Goal: Task Accomplishment & Management: Manage account settings

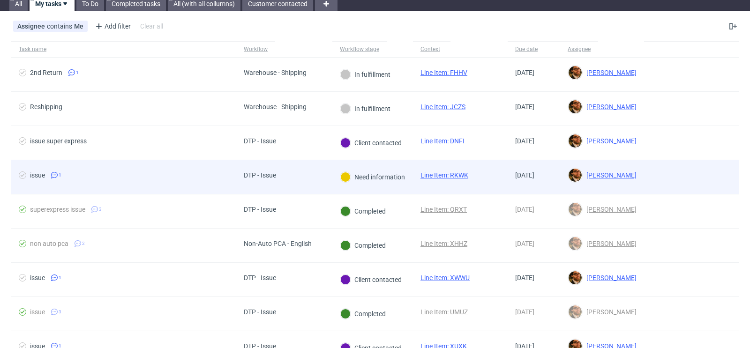
scroll to position [41, 0]
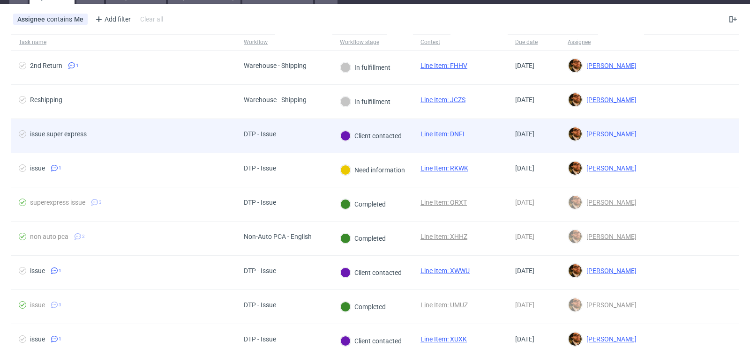
click at [671, 145] on div at bounding box center [691, 136] width 95 height 34
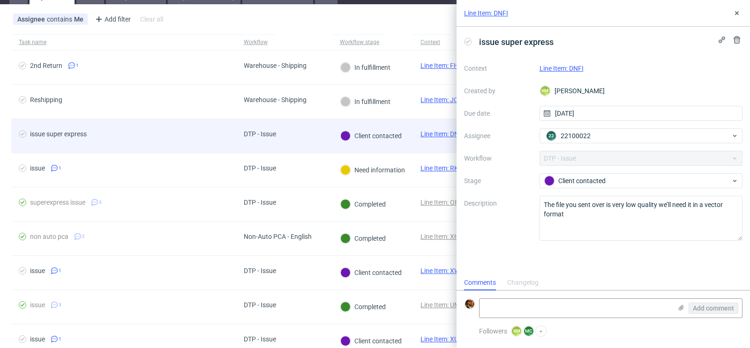
scroll to position [8, 0]
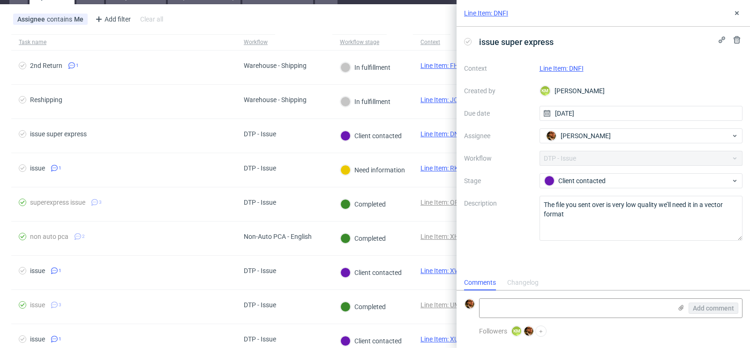
click at [572, 69] on link "Line Item: DNFI" at bounding box center [562, 69] width 44 height 8
click at [496, 307] on textarea at bounding box center [576, 308] width 192 height 19
click at [683, 310] on icon at bounding box center [682, 308] width 8 height 8
click at [0, 0] on input "file" at bounding box center [0, 0] width 0 height 0
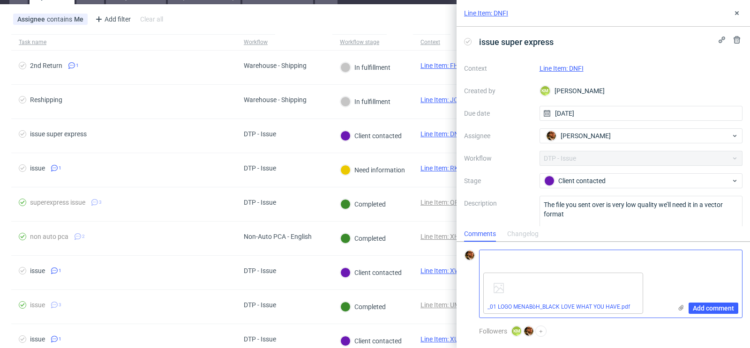
click at [507, 258] on textarea at bounding box center [576, 259] width 192 height 19
type textarea "h"
type textarea "new file"
click at [715, 311] on span "Add comment" at bounding box center [713, 308] width 41 height 7
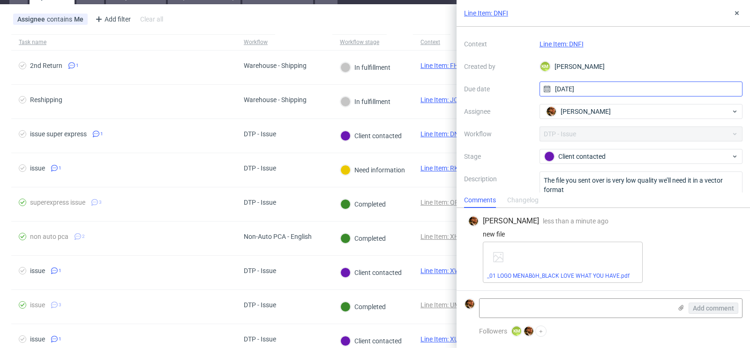
scroll to position [29, 0]
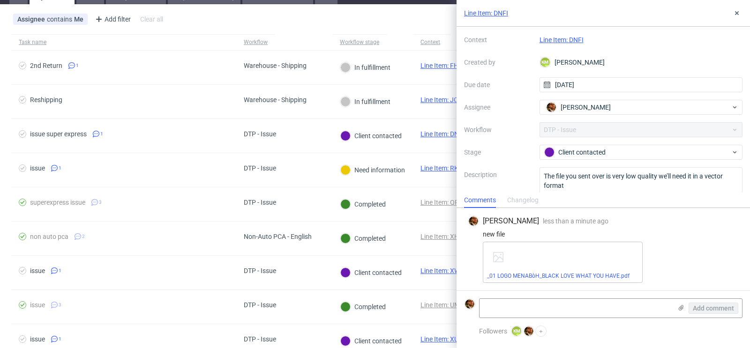
click at [556, 39] on link "Line Item: DNFI" at bounding box center [562, 40] width 44 height 8
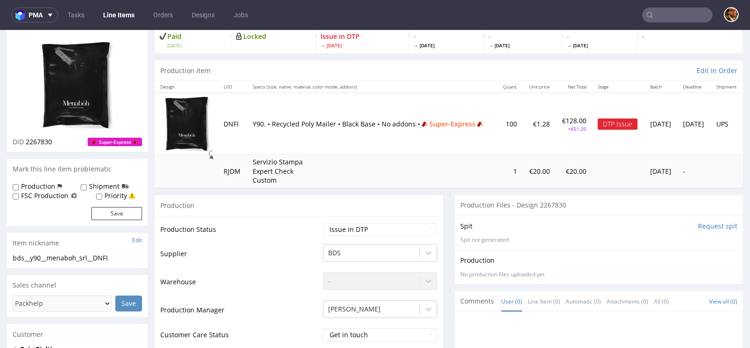
scroll to position [144, 0]
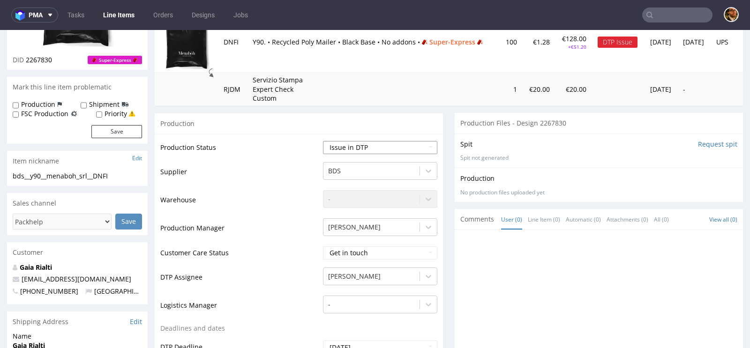
click at [420, 145] on select "Waiting for Artwork Waiting for Diecut Waiting for Mockup Waiting for DTP Waiti…" at bounding box center [380, 147] width 114 height 13
select select "back_for_dtp"
click at [323, 141] on select "Waiting for Artwork Waiting for Diecut Waiting for Mockup Waiting for DTP Waiti…" at bounding box center [380, 147] width 114 height 13
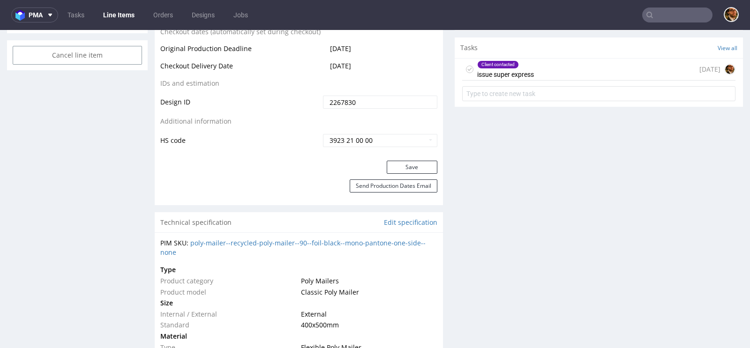
scroll to position [598, 0]
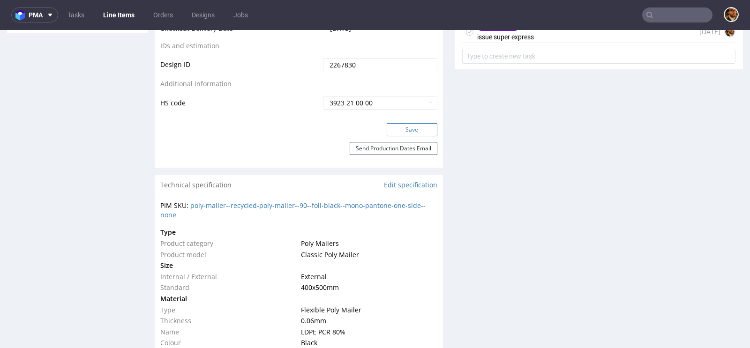
click at [395, 126] on button "Save" at bounding box center [412, 129] width 51 height 13
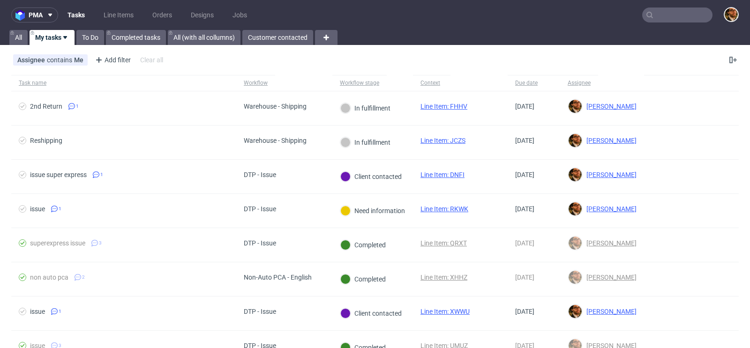
click at [665, 19] on input "text" at bounding box center [678, 15] width 70 height 15
paste input "R129903707"
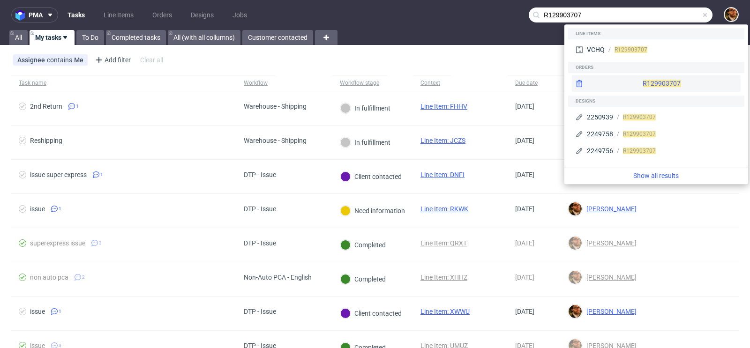
type input "R129903707"
click at [639, 80] on div "R129903707" at bounding box center [656, 83] width 169 height 17
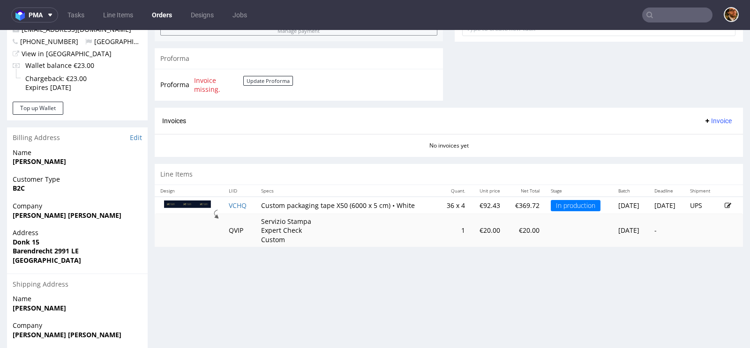
scroll to position [446, 0]
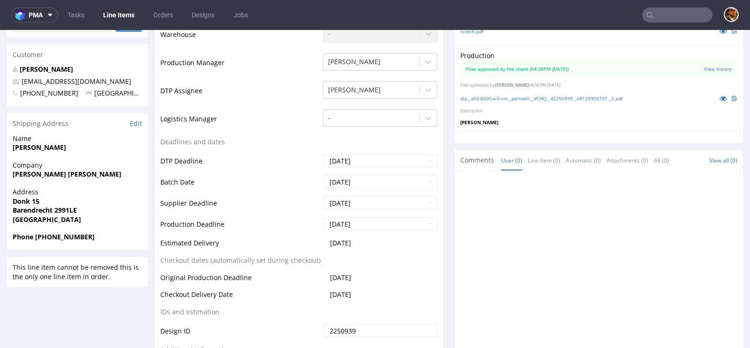
scroll to position [73, 0]
